Goal: Transaction & Acquisition: Purchase product/service

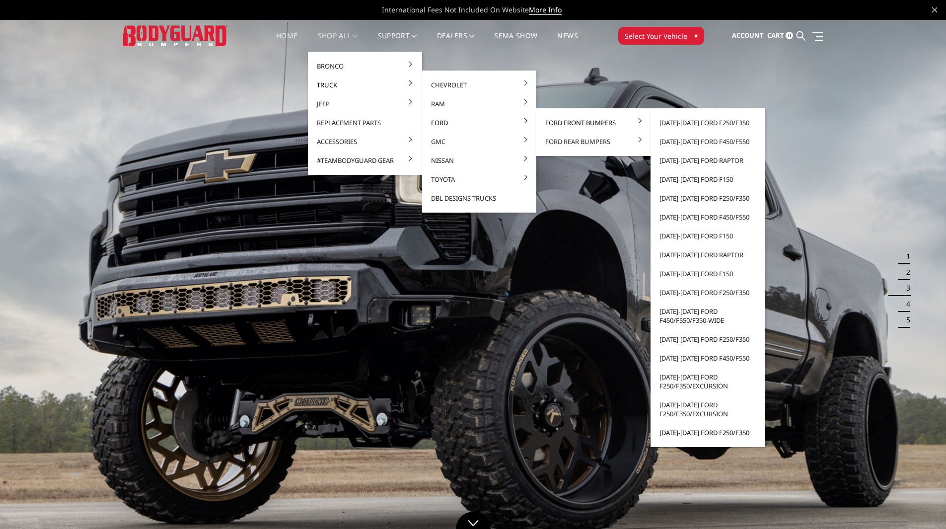
click at [708, 433] on link "[DATE]-[DATE] Ford F250/F350" at bounding box center [708, 432] width 106 height 19
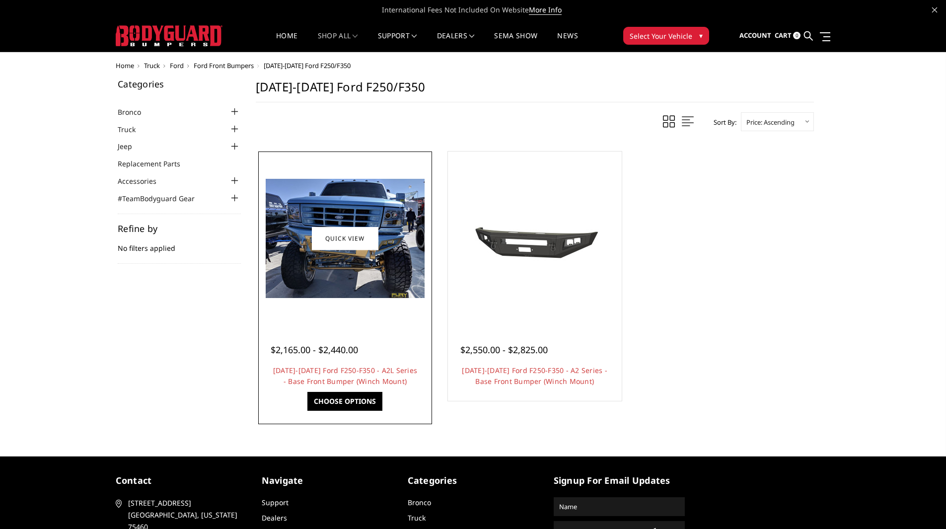
click at [354, 302] on div at bounding box center [345, 238] width 169 height 169
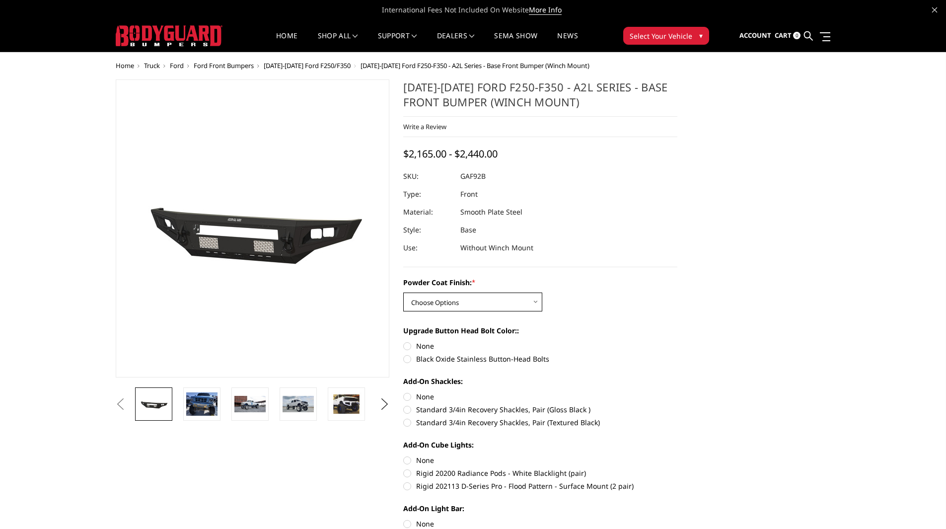
click at [461, 296] on select "Choose Options Bare Metal Textured Black Powder Coat" at bounding box center [472, 302] width 139 height 19
select select "1773"
click at [403, 293] on select "Choose Options Bare Metal Textured Black Powder Coat" at bounding box center [472, 302] width 139 height 19
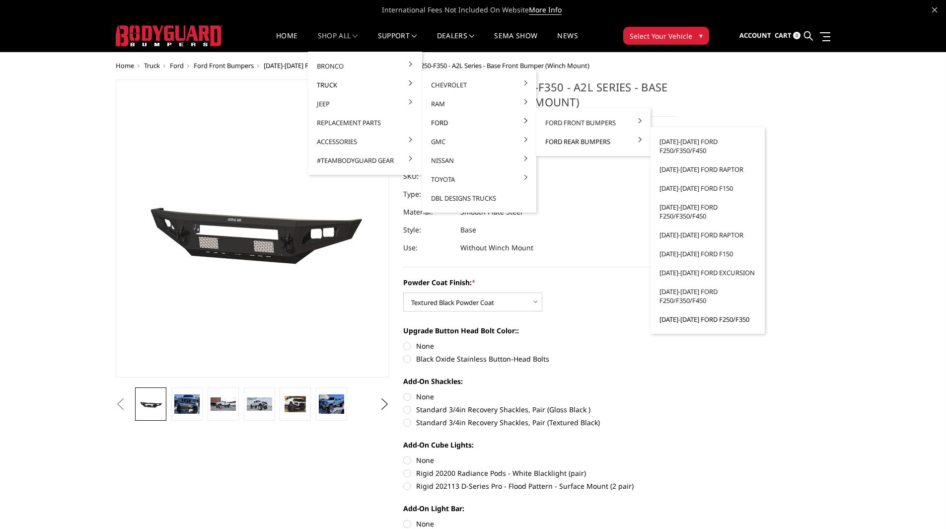
click at [702, 318] on link "[DATE]-[DATE] Ford F250/F350" at bounding box center [708, 319] width 106 height 19
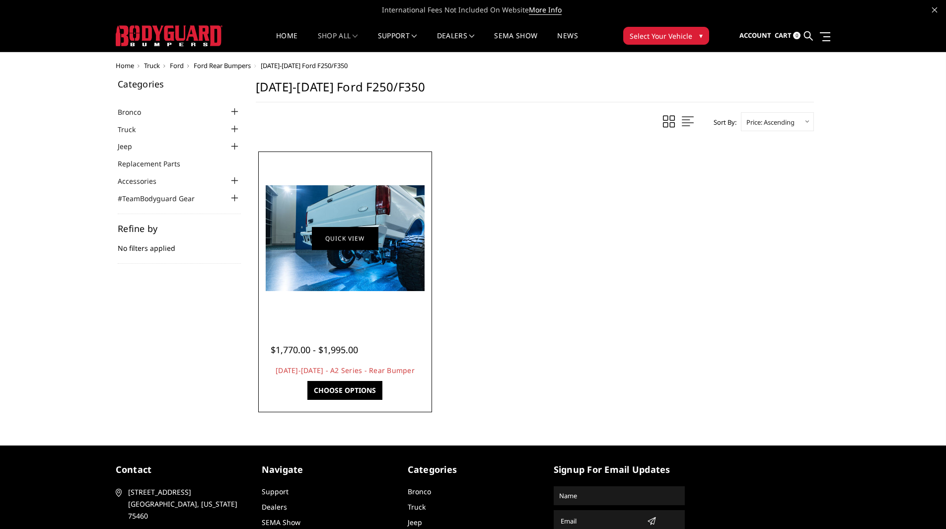
click at [312, 234] on link "Quick view" at bounding box center [345, 238] width 67 height 23
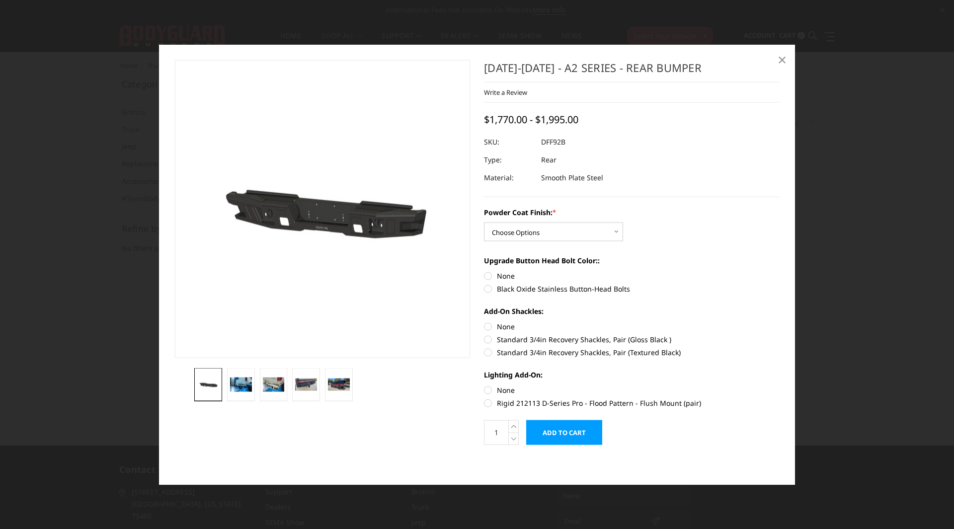
click at [782, 59] on span "×" at bounding box center [781, 59] width 9 height 21
